Goal: Task Accomplishment & Management: Manage account settings

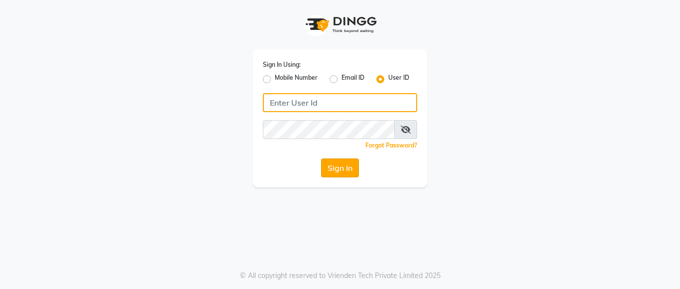
type input "ssalon"
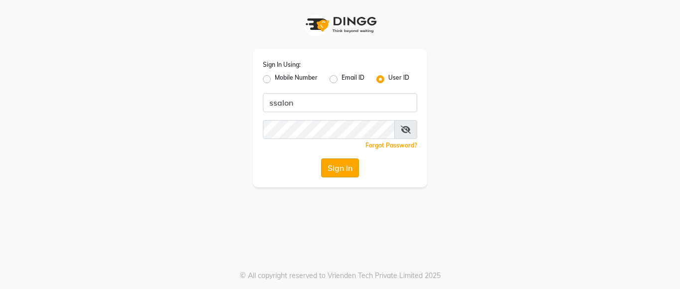
click at [342, 177] on button "Sign In" at bounding box center [340, 167] width 38 height 19
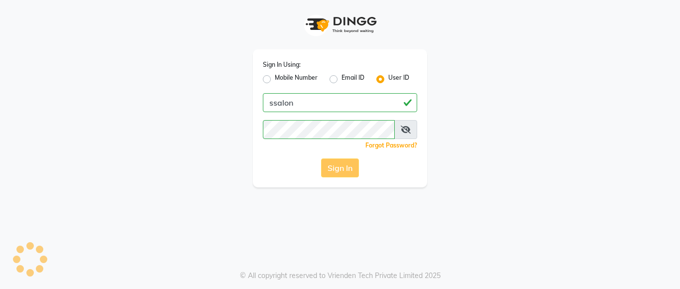
click at [341, 175] on div "Sign In" at bounding box center [340, 167] width 154 height 19
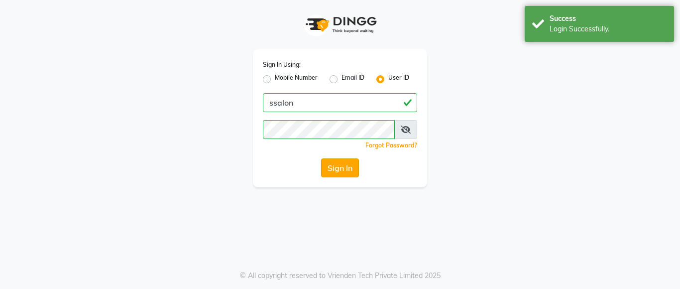
select select "service"
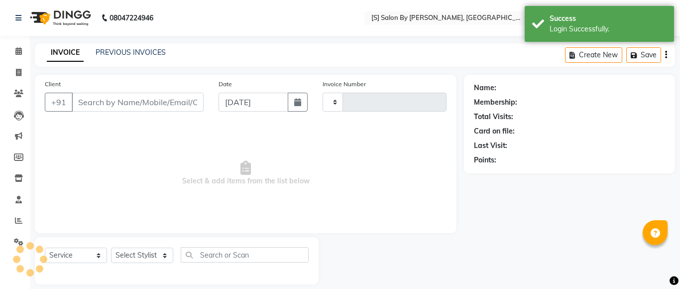
select select "en"
select select "45"
type input "1246"
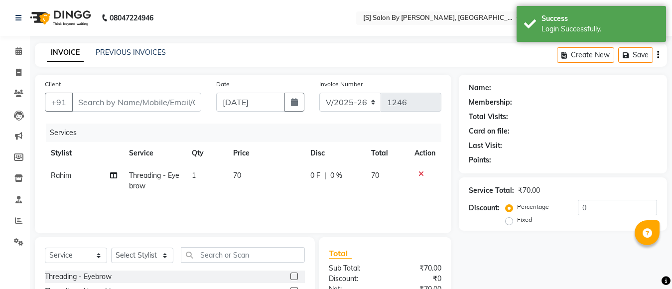
type input "9545051032"
type input "[DATE]"
select select "43272"
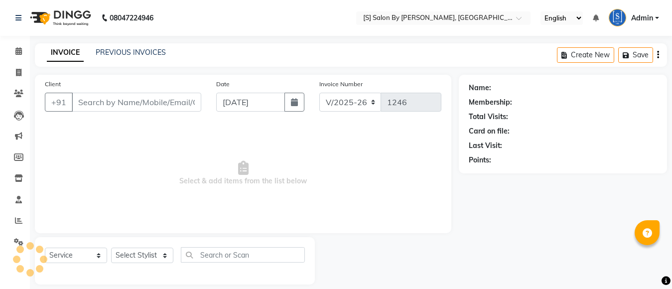
select select "45"
select select "service"
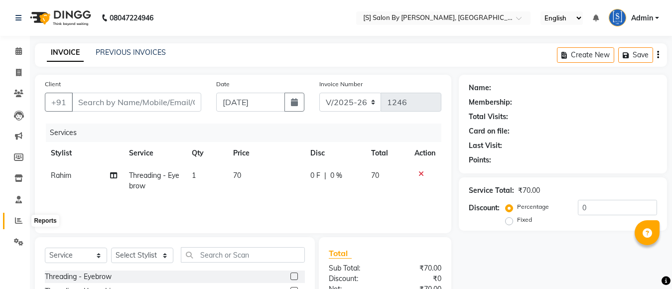
type input "9545051032"
type input "[DATE]"
select select "43272"
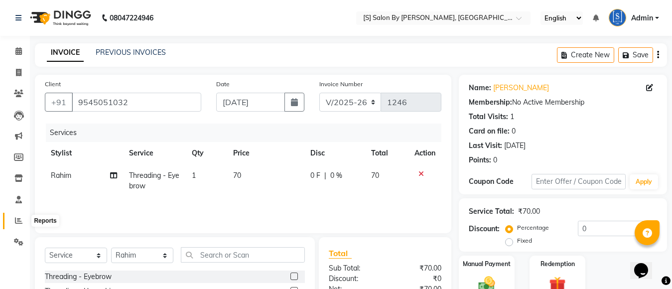
click at [18, 216] on span at bounding box center [18, 220] width 17 height 11
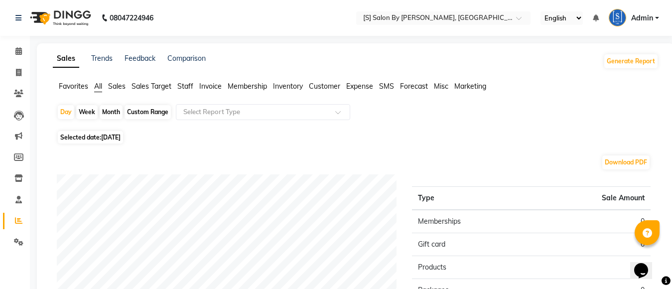
click at [106, 114] on div "Month" at bounding box center [111, 112] width 23 height 14
select select "9"
select select "2025"
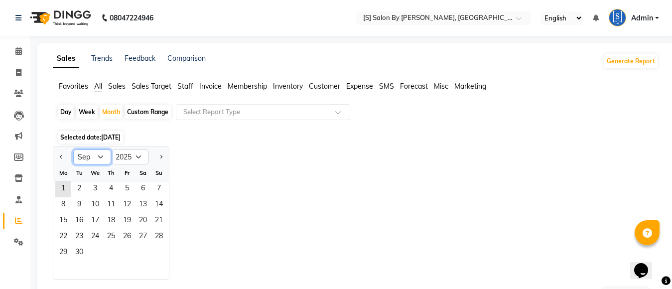
click at [87, 156] on select "Jan Feb Mar Apr May Jun [DATE] Aug Sep Oct Nov Dec" at bounding box center [92, 156] width 38 height 15
select select "8"
click at [73, 149] on select "Jan Feb Mar Apr May Jun [DATE] Aug Sep Oct Nov Dec" at bounding box center [92, 156] width 38 height 15
click at [130, 191] on span "1" at bounding box center [127, 189] width 16 height 16
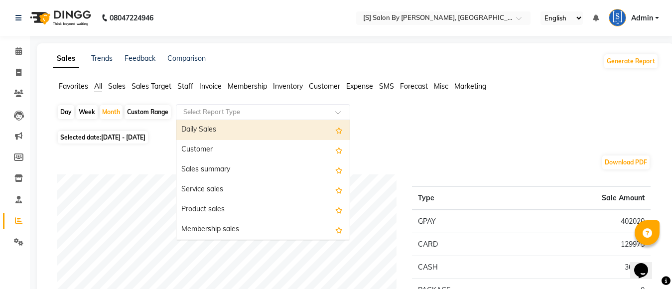
click at [267, 116] on input "text" at bounding box center [252, 112] width 143 height 10
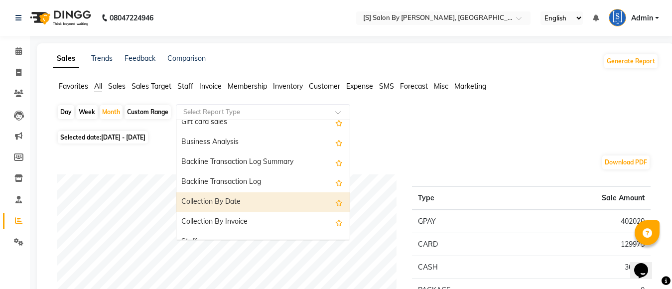
scroll to position [249, 0]
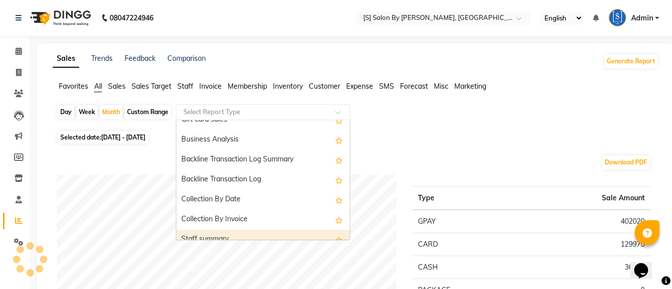
click at [249, 236] on div "Staff summary" at bounding box center [262, 239] width 173 height 20
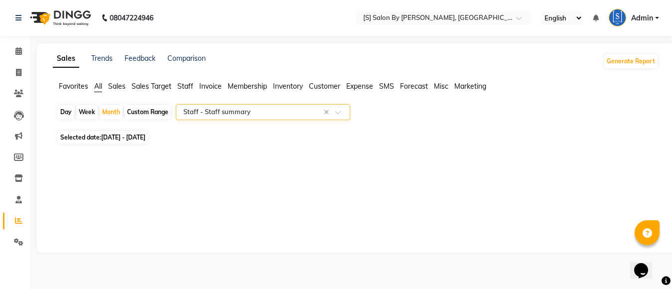
select select "full_report"
select select "csv"
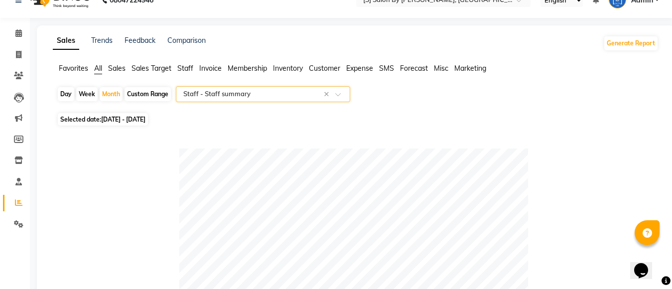
scroll to position [0, 0]
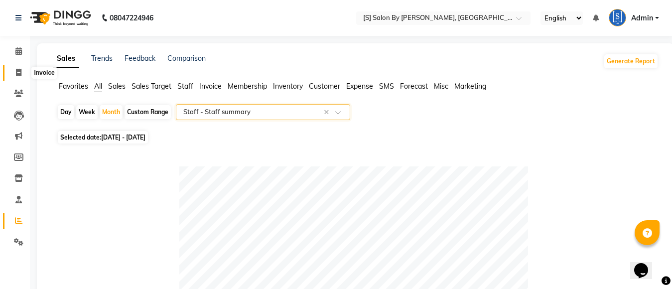
click at [16, 73] on icon at bounding box center [18, 72] width 5 height 7
select select "service"
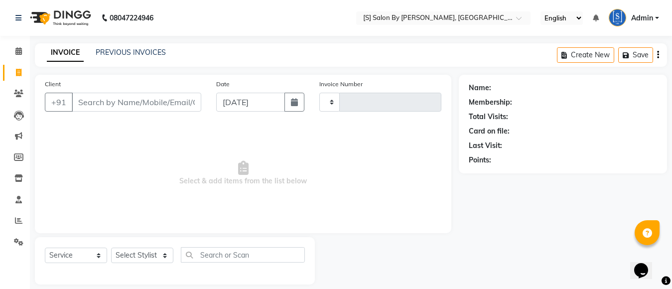
type input "1246"
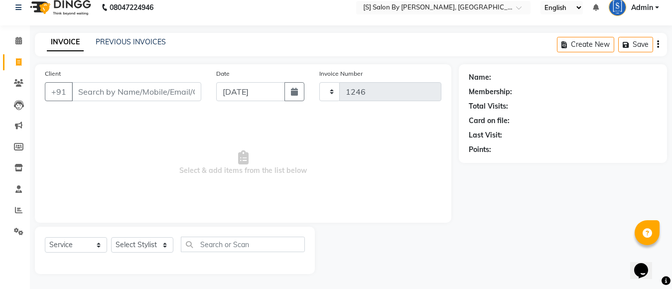
select select "45"
click at [137, 94] on input "Client" at bounding box center [136, 91] width 129 height 19
click at [16, 83] on icon at bounding box center [18, 82] width 9 height 7
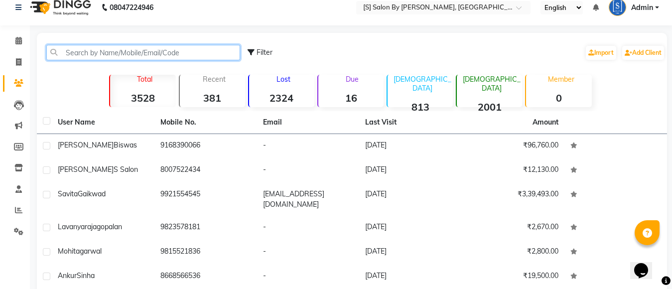
click at [86, 48] on input "text" at bounding box center [143, 52] width 194 height 15
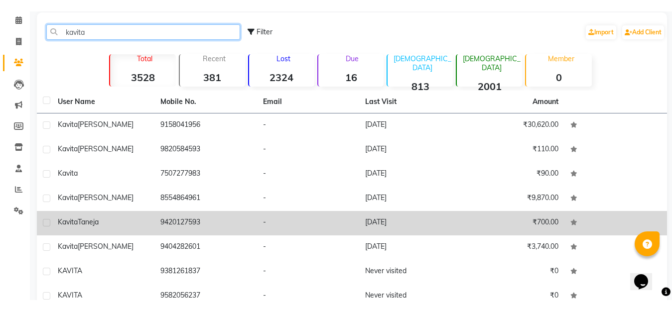
scroll to position [60, 0]
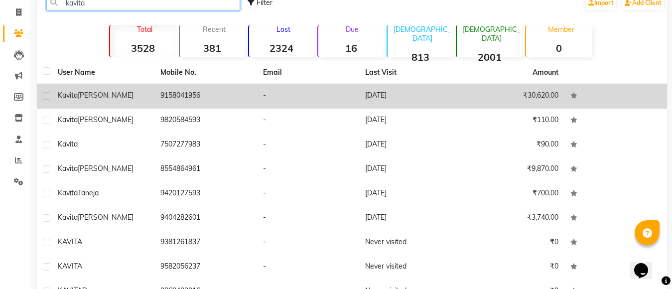
type input "kavita"
click at [346, 92] on td "-" at bounding box center [308, 96] width 103 height 24
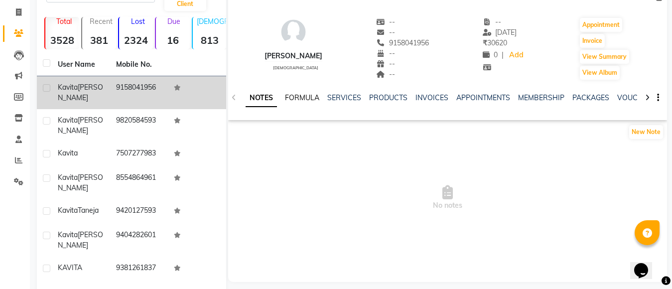
click at [300, 96] on link "FORMULA" at bounding box center [302, 97] width 34 height 9
click at [336, 93] on div "SERVICES" at bounding box center [343, 98] width 34 height 10
click at [336, 95] on link "SERVICES" at bounding box center [343, 97] width 34 height 9
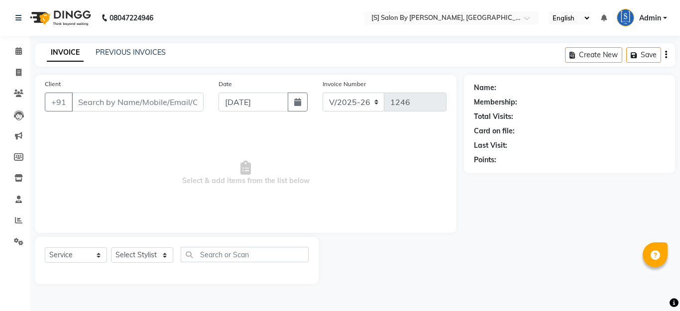
select select "45"
select select "service"
type input "9545051032"
type input "[DATE]"
select select "43272"
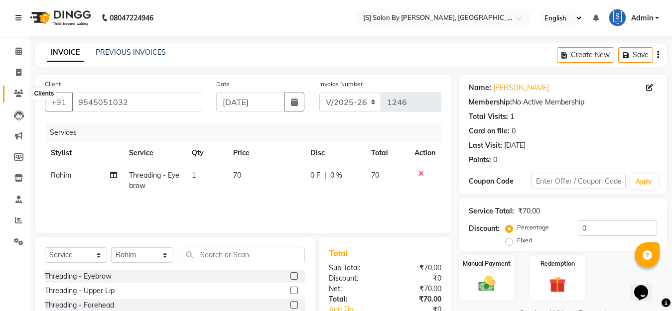
click at [17, 91] on icon at bounding box center [18, 93] width 9 height 7
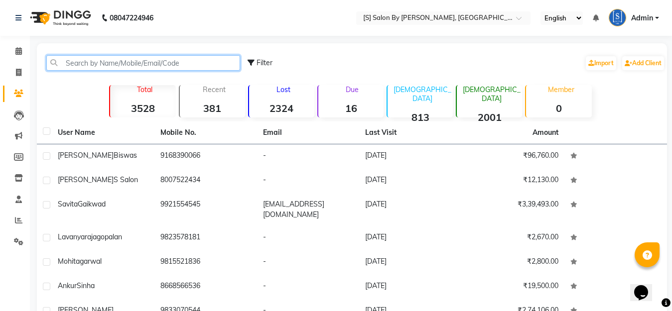
click at [67, 63] on input "text" at bounding box center [143, 62] width 194 height 15
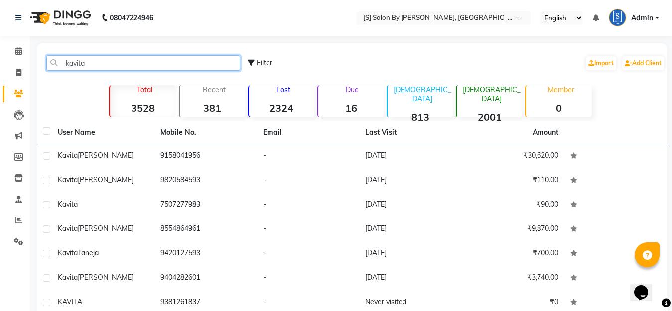
click at [121, 60] on input "kavita" at bounding box center [143, 62] width 194 height 15
type input "k"
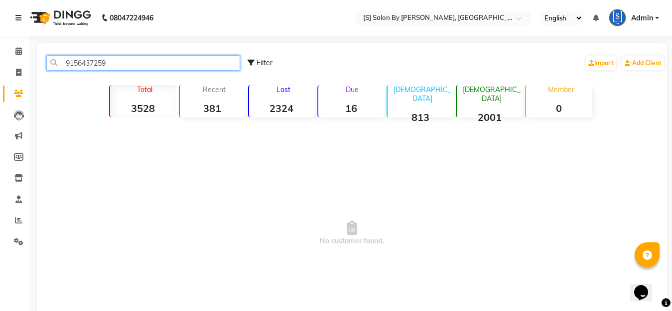
click at [111, 68] on input "9156437259" at bounding box center [143, 62] width 194 height 15
type input "9"
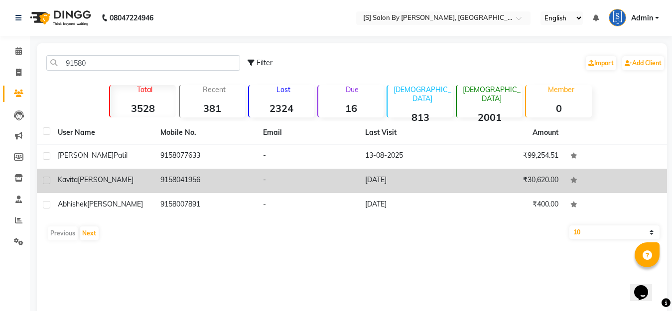
click at [189, 179] on td "9158041956" at bounding box center [205, 181] width 103 height 24
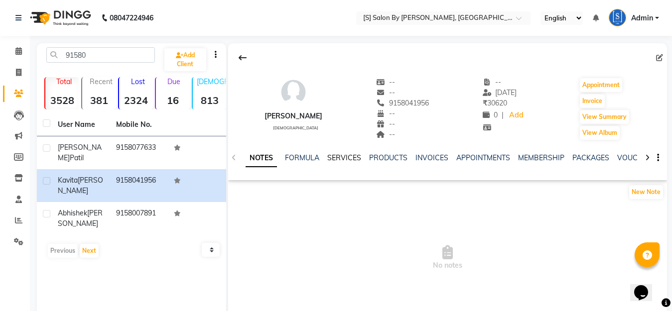
click at [342, 160] on link "SERVICES" at bounding box center [344, 157] width 34 height 9
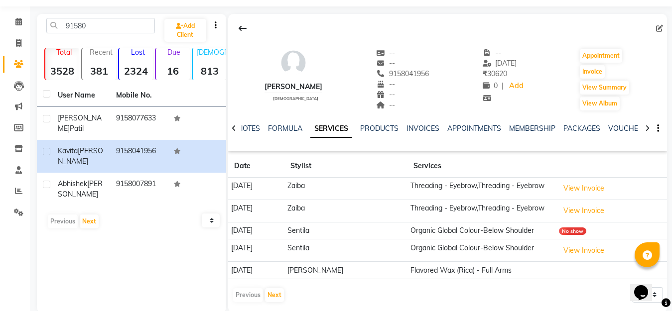
scroll to position [46, 0]
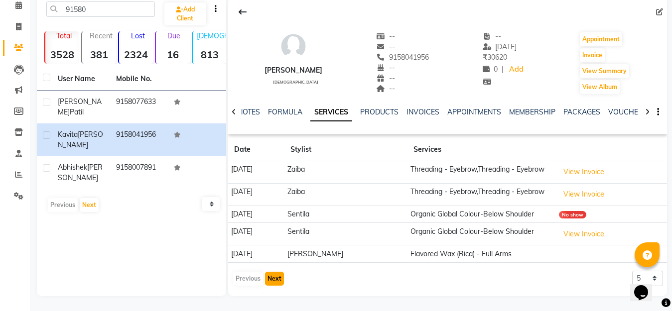
click at [274, 278] on button "Next" at bounding box center [274, 279] width 19 height 14
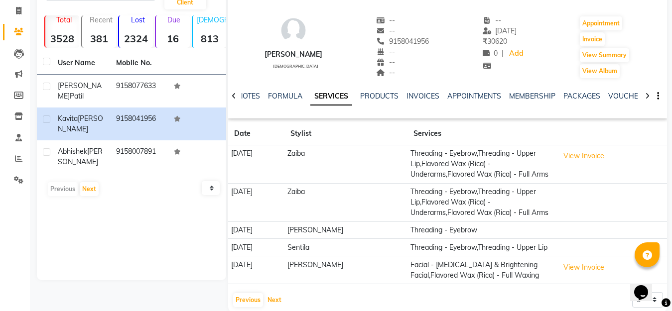
scroll to position [78, 0]
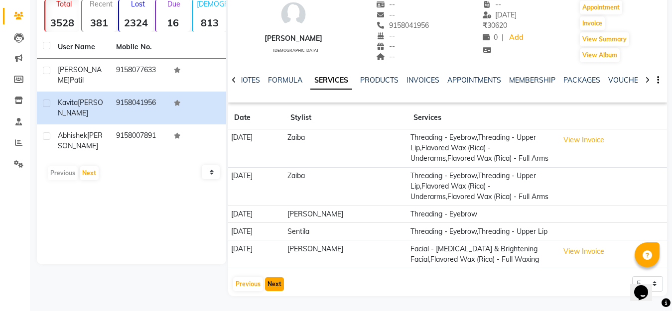
click at [270, 281] on button "Next" at bounding box center [274, 284] width 19 height 14
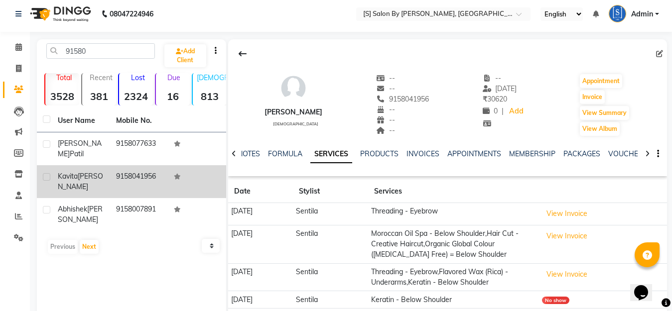
scroll to position [0, 0]
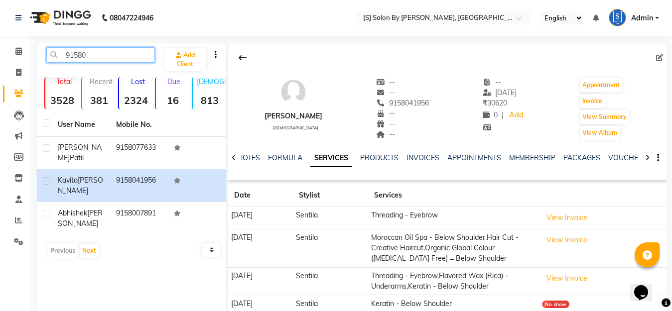
click at [121, 52] on input "91580" at bounding box center [100, 54] width 109 height 15
type input "9"
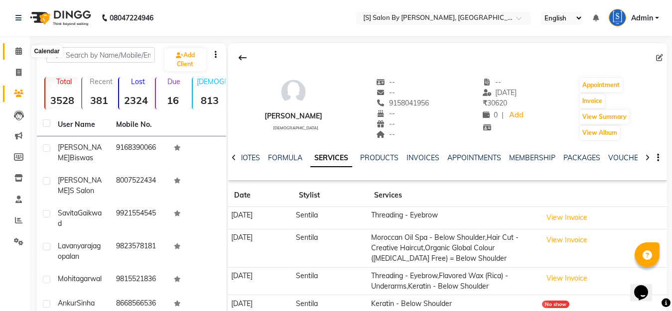
click at [22, 53] on icon at bounding box center [18, 50] width 6 height 7
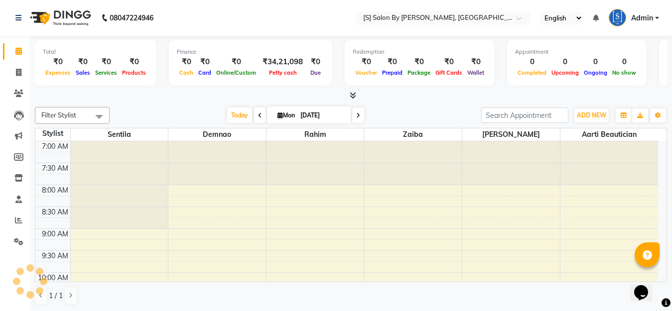
scroll to position [0, 0]
